Goal: Information Seeking & Learning: Learn about a topic

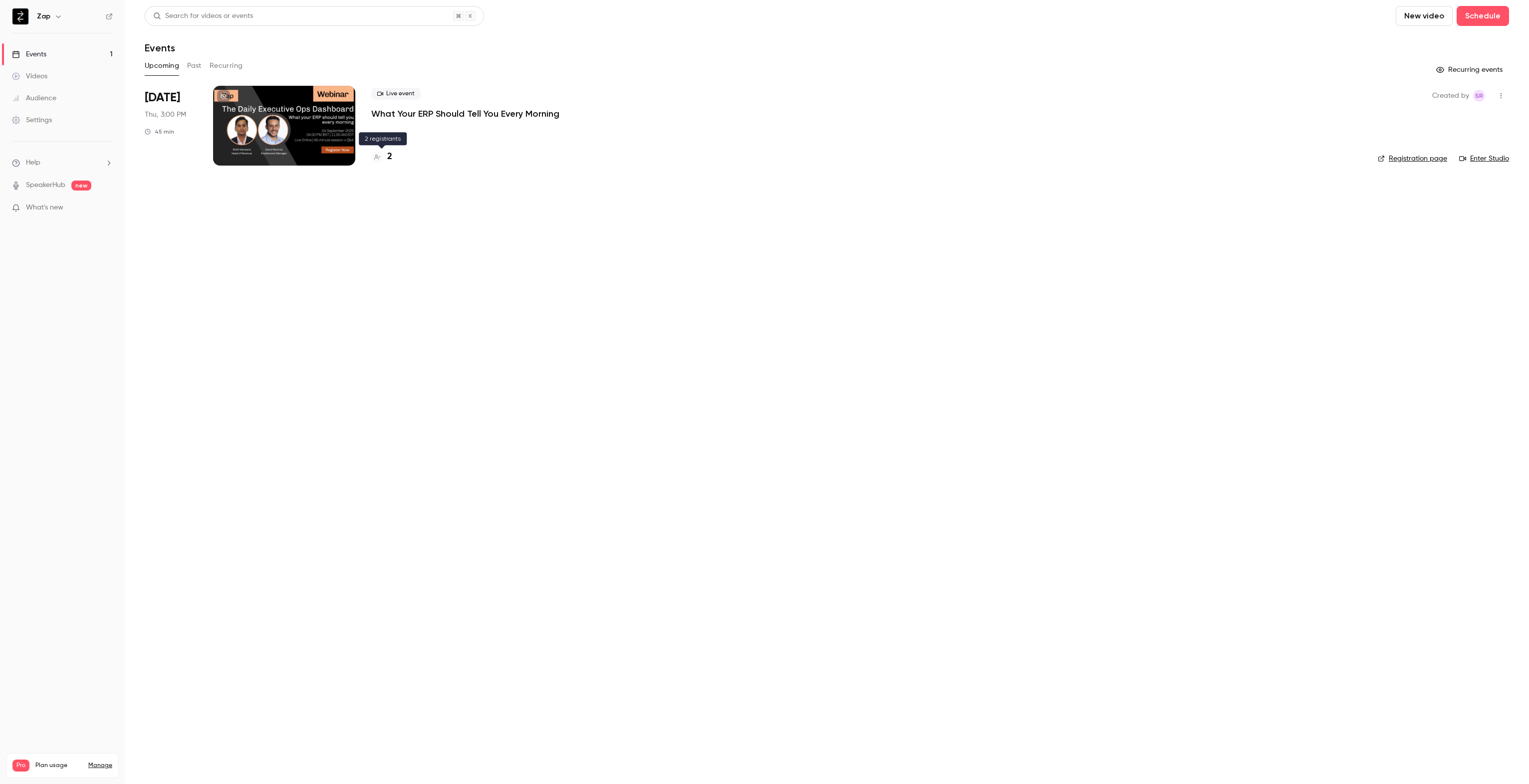
click at [390, 159] on h4 "2" at bounding box center [389, 157] width 5 height 13
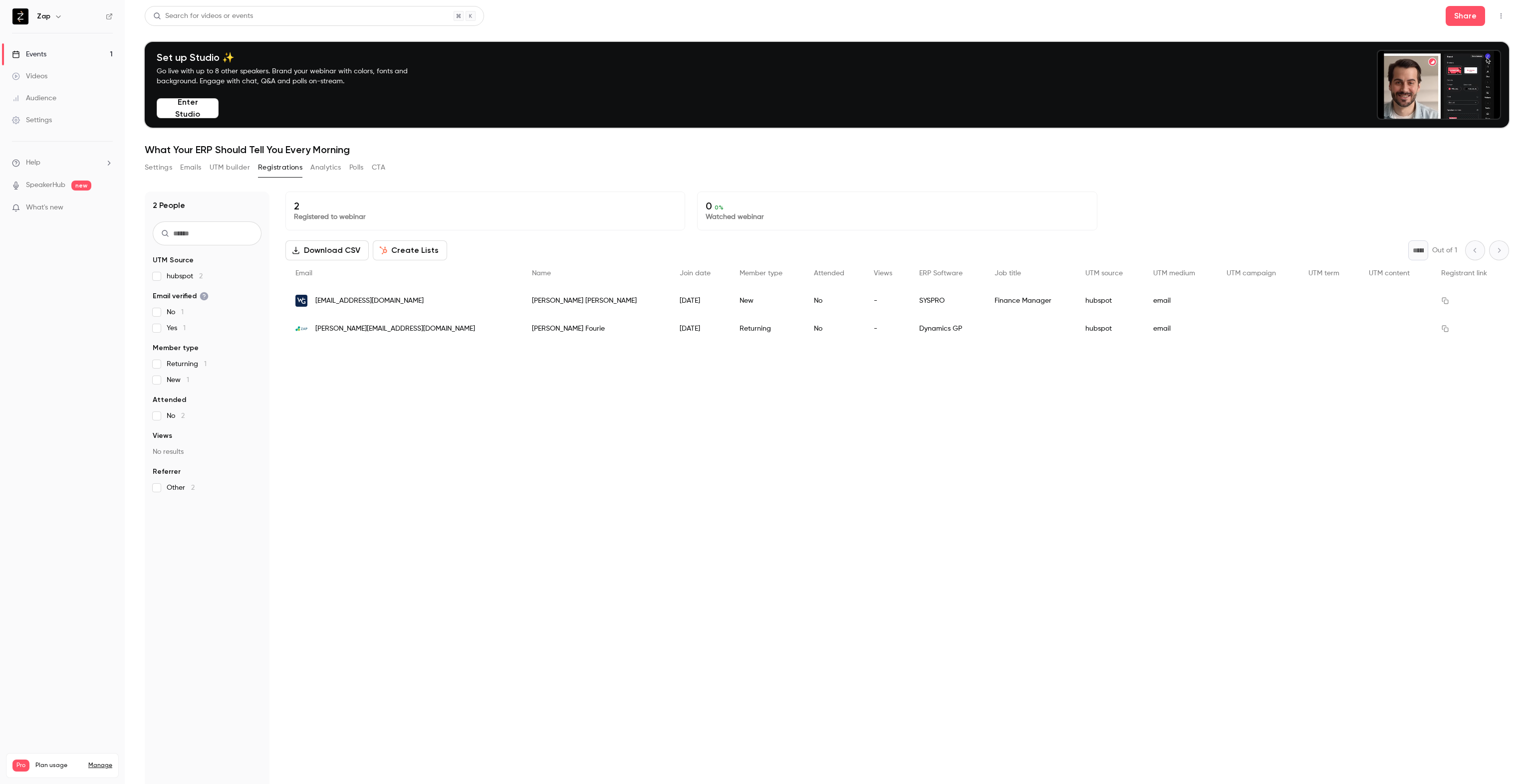
click at [319, 166] on button "Analytics" at bounding box center [325, 167] width 31 height 16
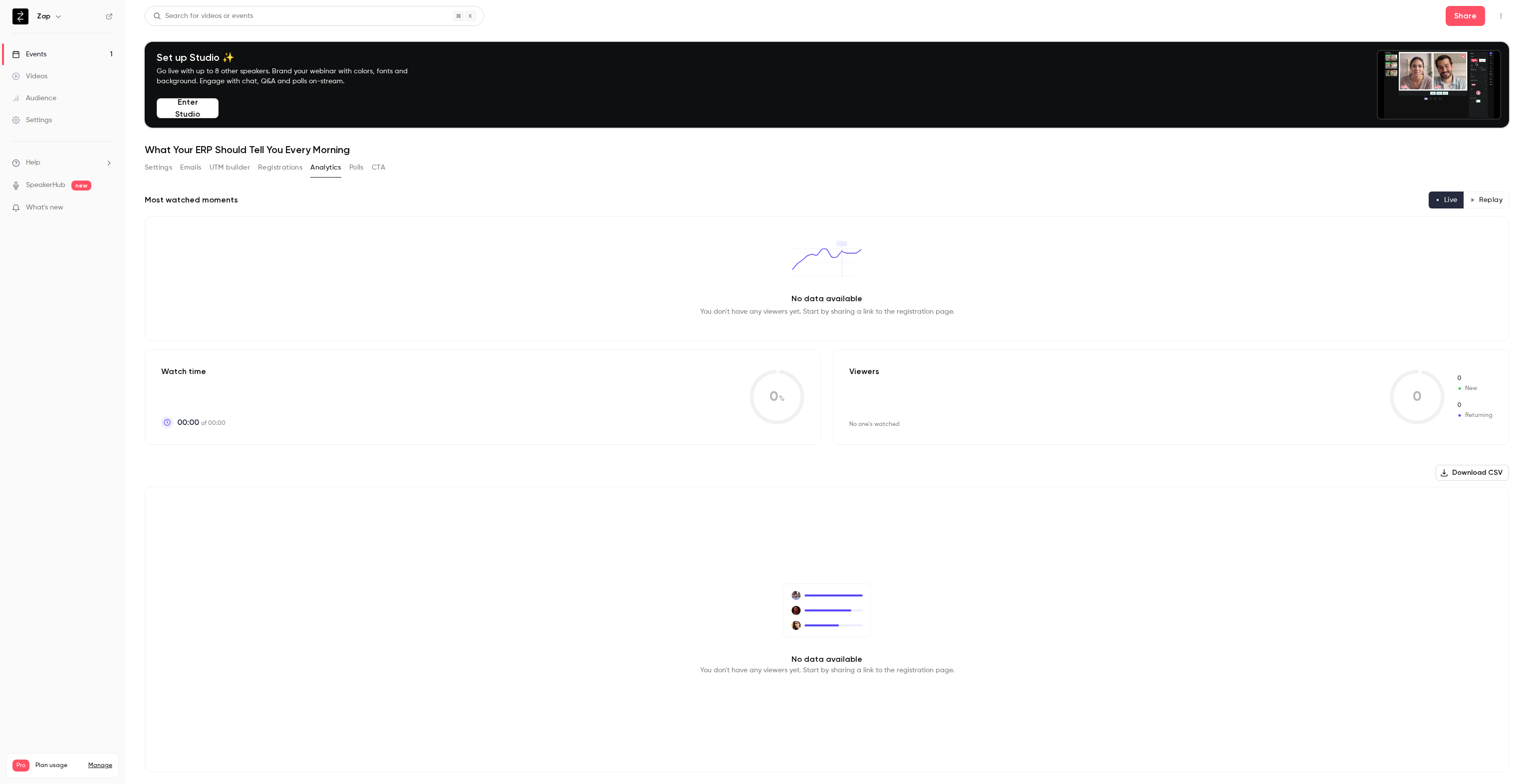
click at [152, 170] on button "Settings" at bounding box center [159, 167] width 28 height 16
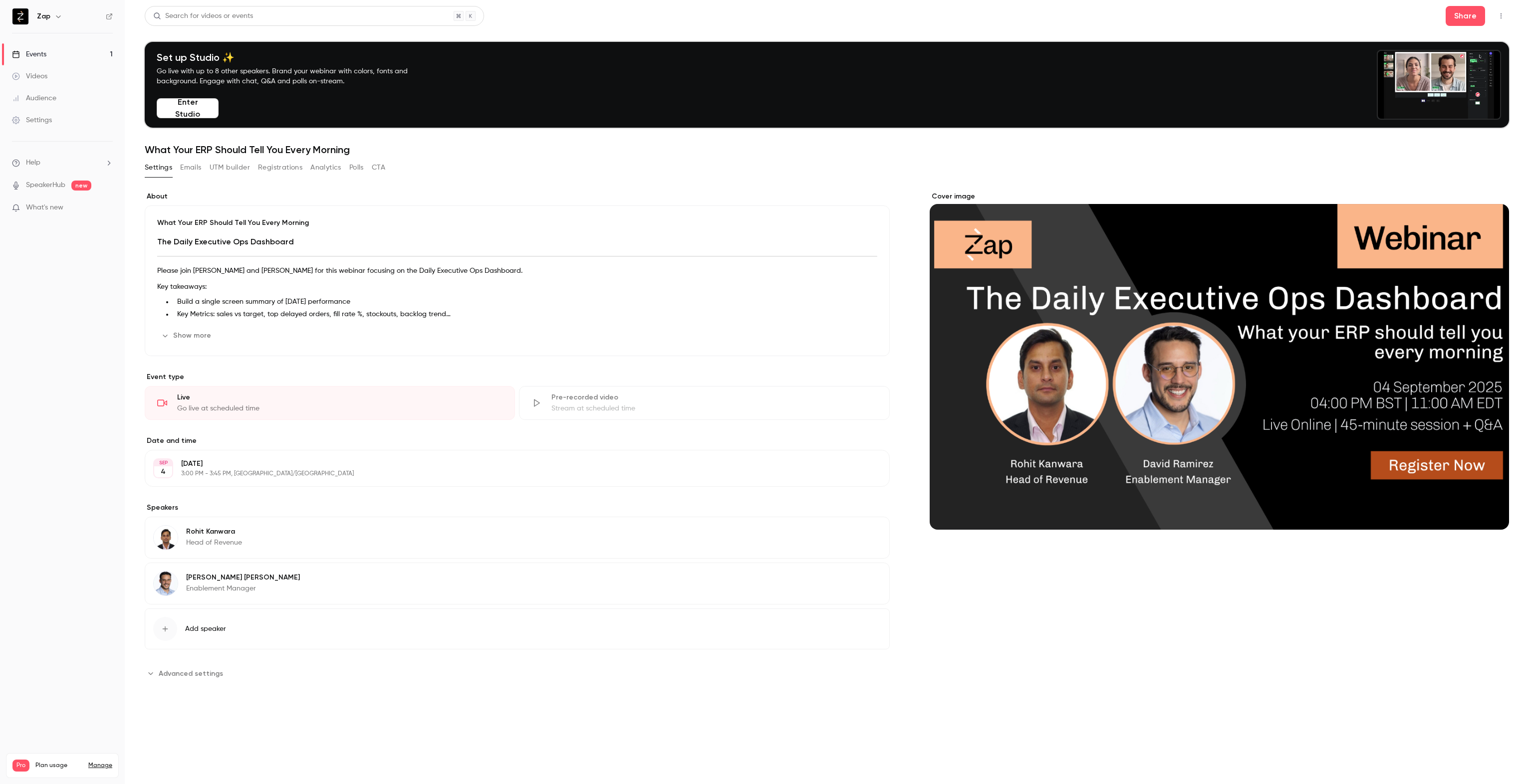
click at [187, 333] on button "Show more" at bounding box center [187, 335] width 59 height 16
